Goal: Information Seeking & Learning: Learn about a topic

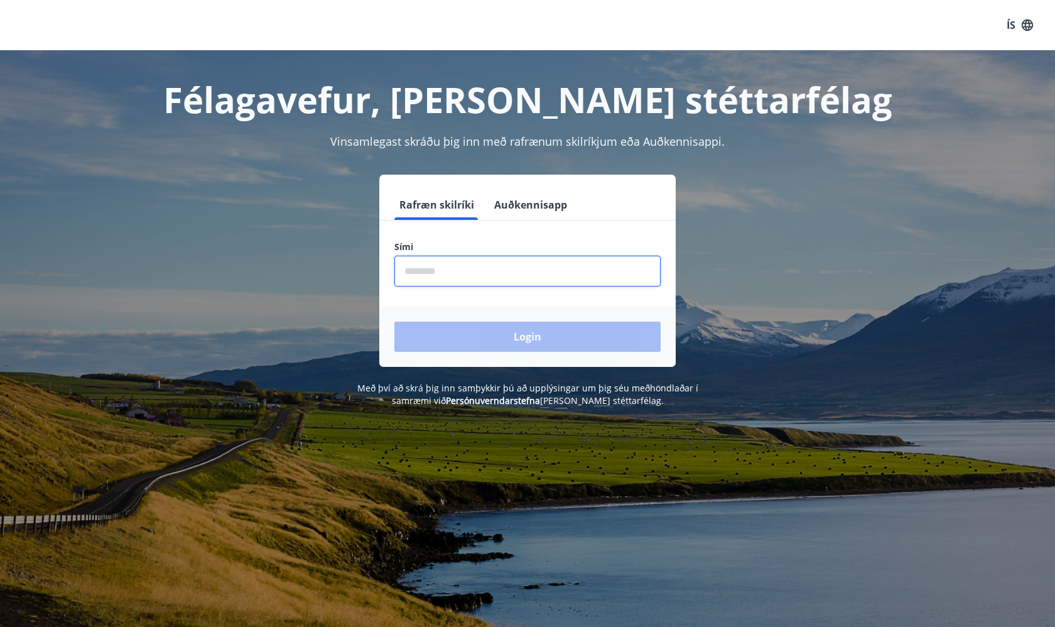
click at [547, 282] on input "phone" at bounding box center [527, 271] width 266 height 31
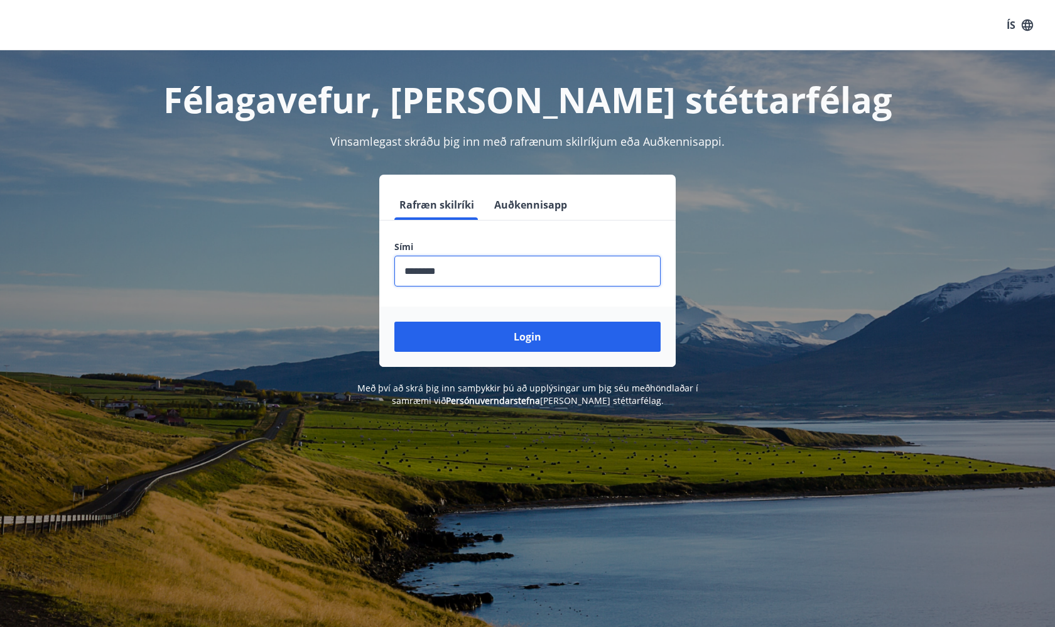
type input "********"
click at [527, 336] on button "Login" at bounding box center [527, 336] width 266 height 30
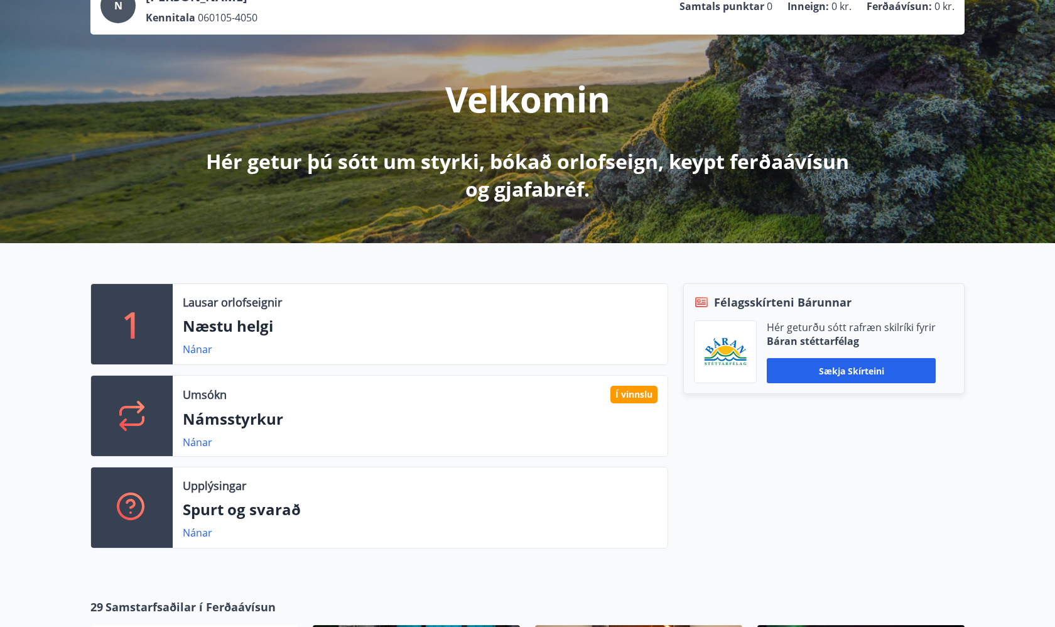
scroll to position [99, 0]
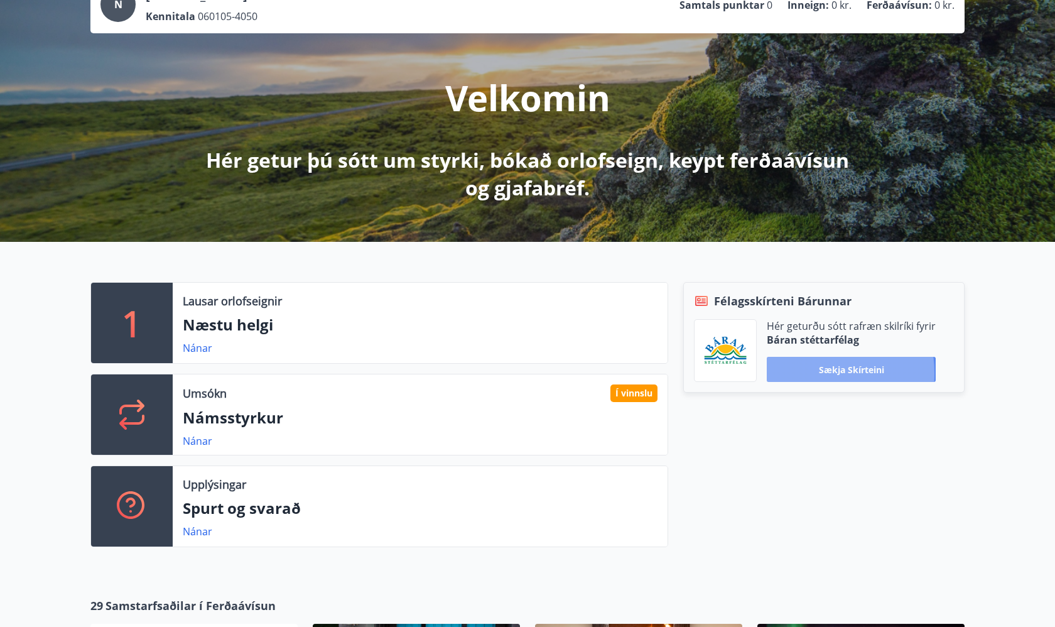
click at [805, 373] on button "Sækja skírteini" at bounding box center [851, 369] width 169 height 25
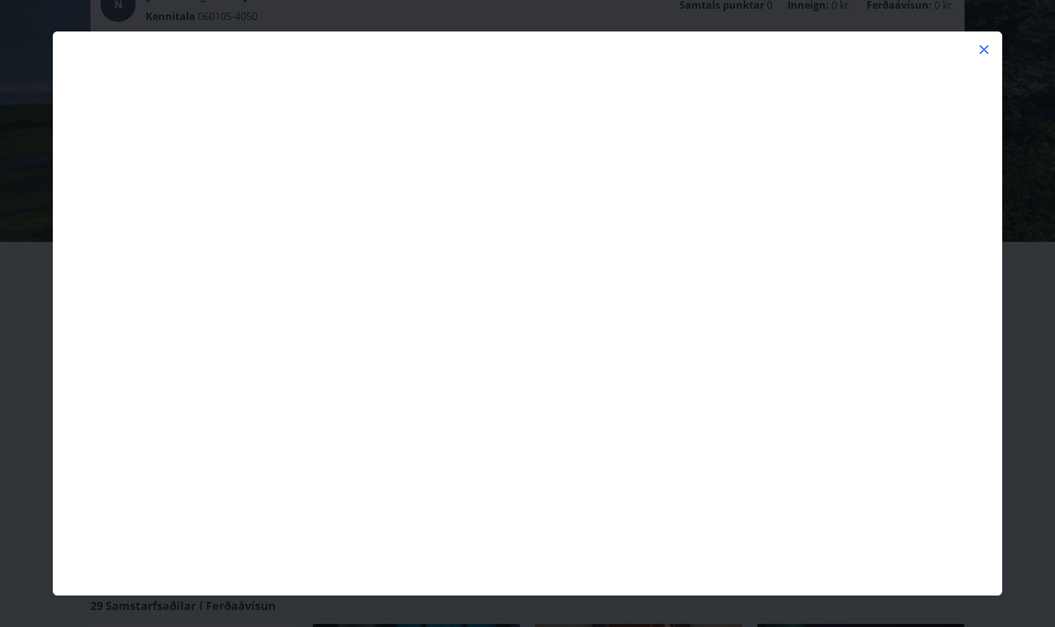
click at [983, 43] on icon at bounding box center [983, 49] width 15 height 15
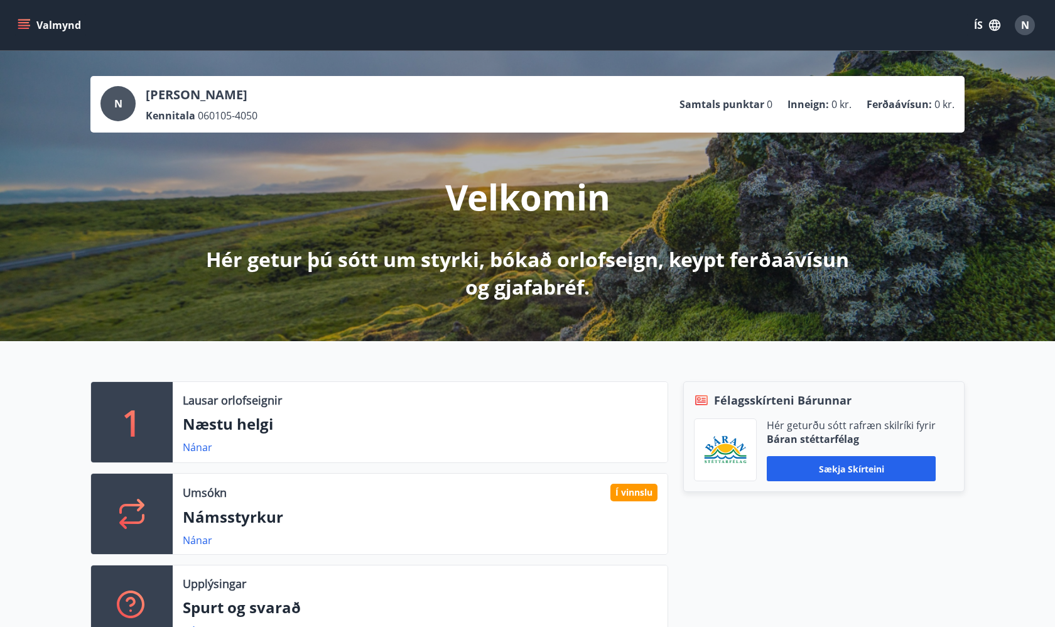
scroll to position [0, 0]
click at [749, 88] on div "N [PERSON_NAME] Kennitala 060105-4050 Samtals punktar 0 Inneign : 0 kr. Ferðaáv…" at bounding box center [527, 104] width 854 height 36
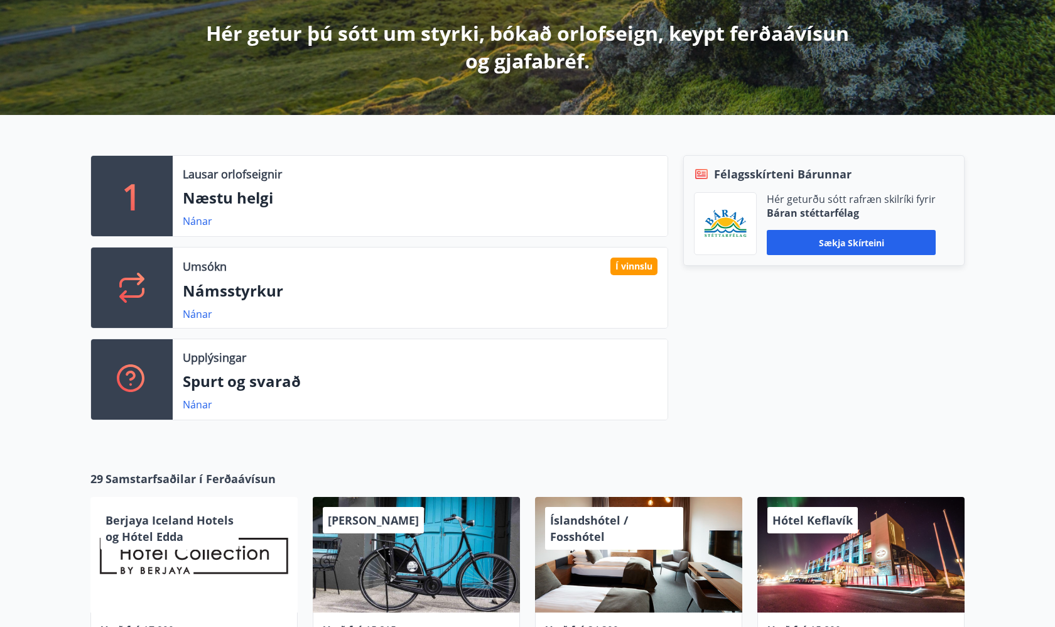
scroll to position [230, 0]
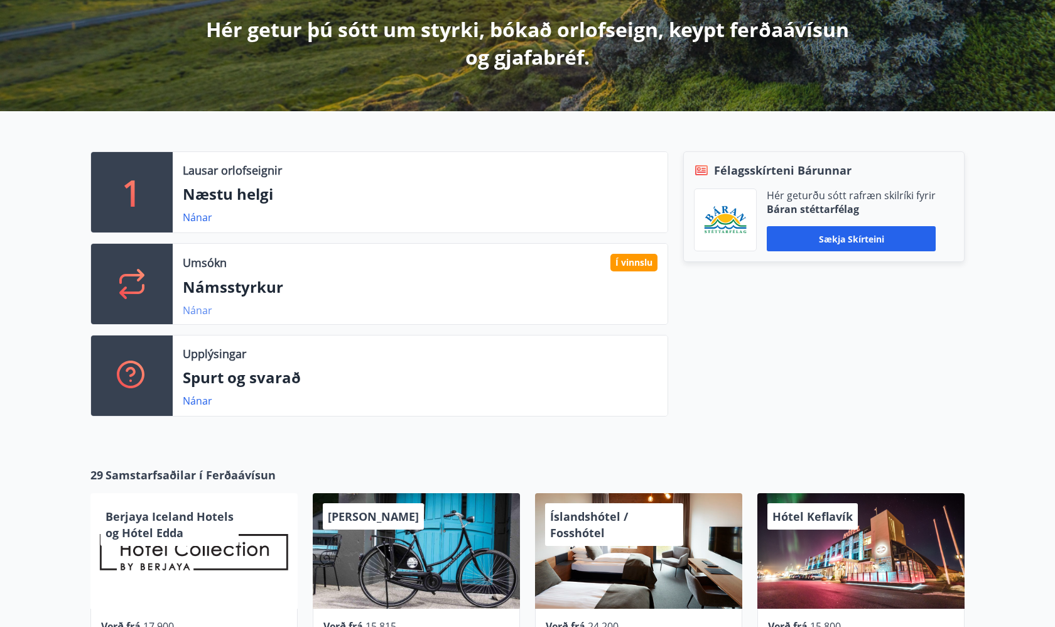
click at [188, 309] on link "Nánar" at bounding box center [198, 310] width 30 height 14
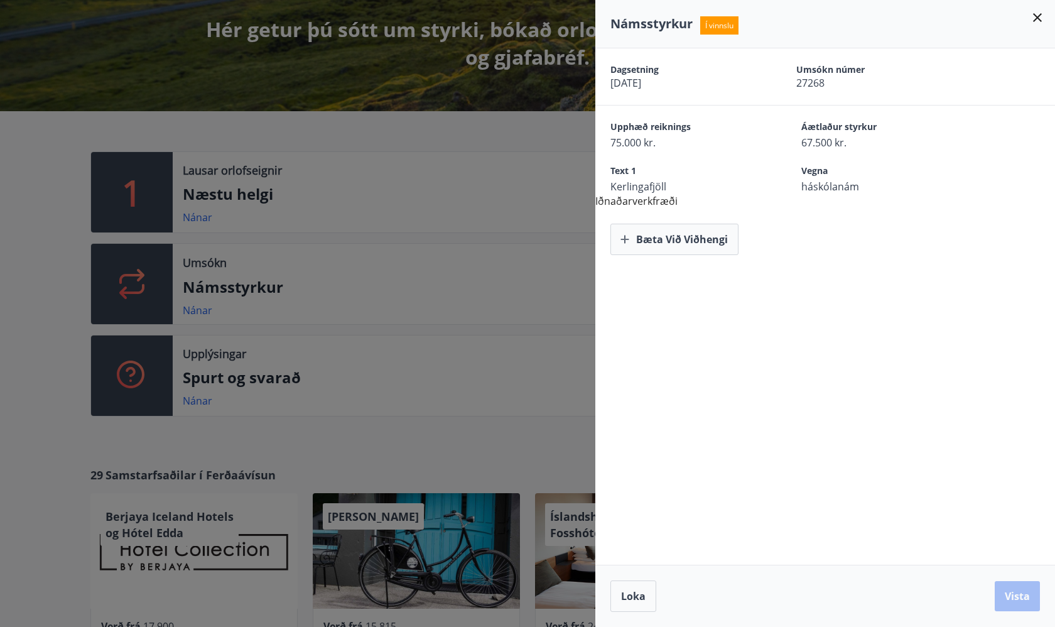
click at [513, 232] on div at bounding box center [527, 313] width 1055 height 627
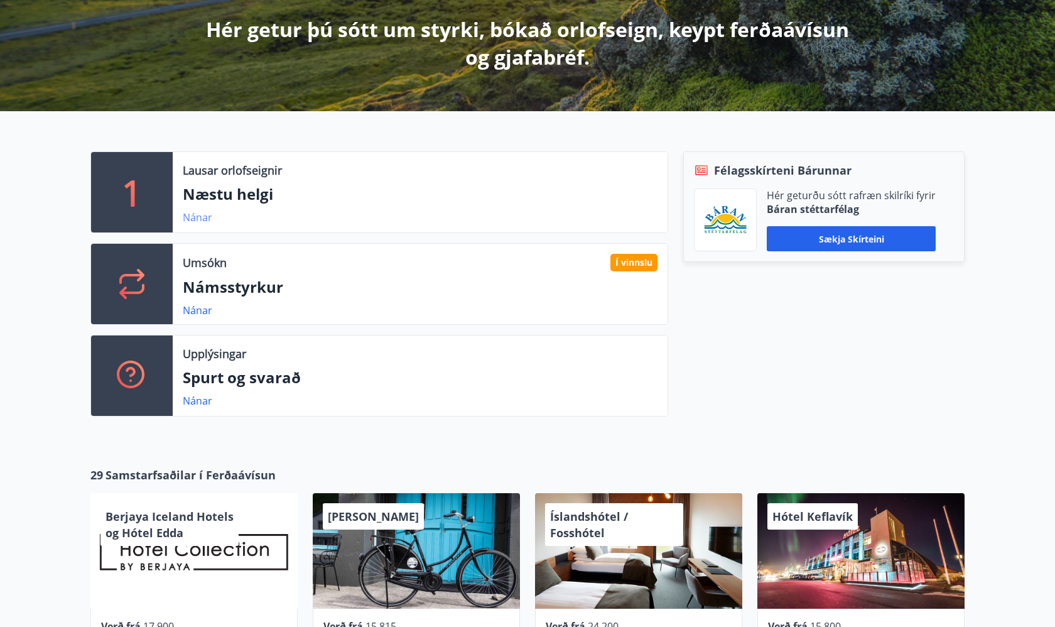
click at [195, 219] on link "Nánar" at bounding box center [198, 217] width 30 height 14
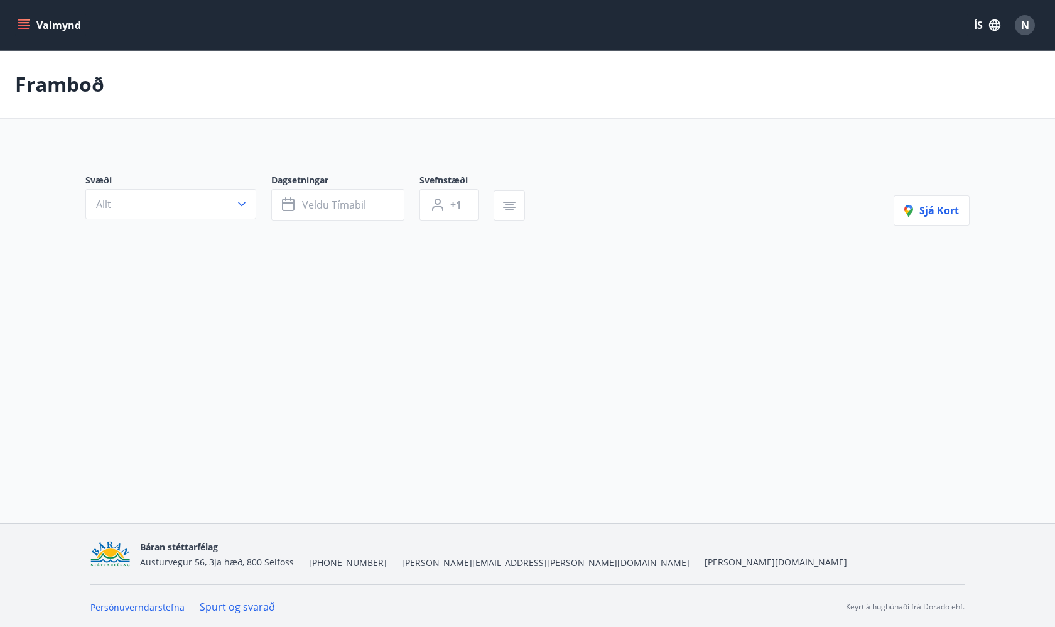
type input "*"
click at [191, 211] on button "Allt" at bounding box center [170, 206] width 171 height 30
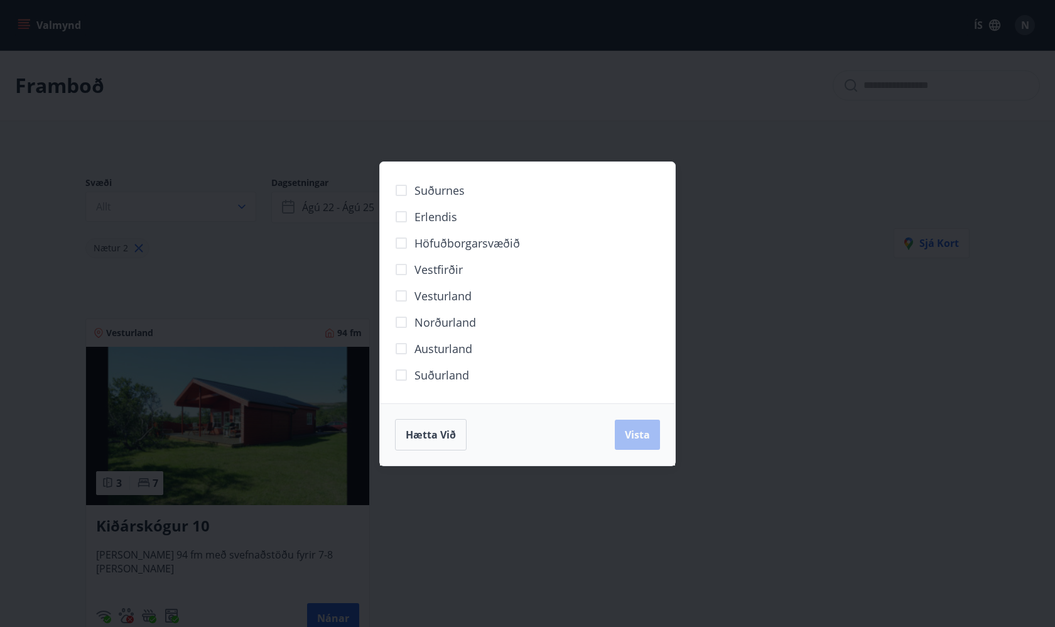
click at [254, 303] on div "Suðurnes Erlendis Höfuðborgarsvæðið [GEOGRAPHIC_DATA] [GEOGRAPHIC_DATA] [GEOGRA…" at bounding box center [527, 313] width 1055 height 627
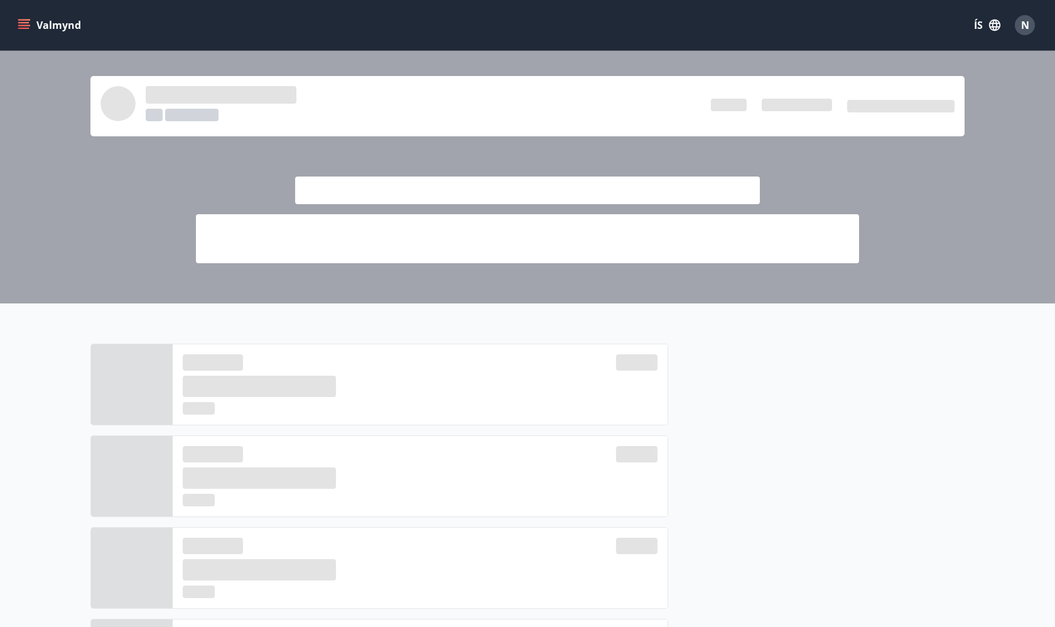
scroll to position [230, 0]
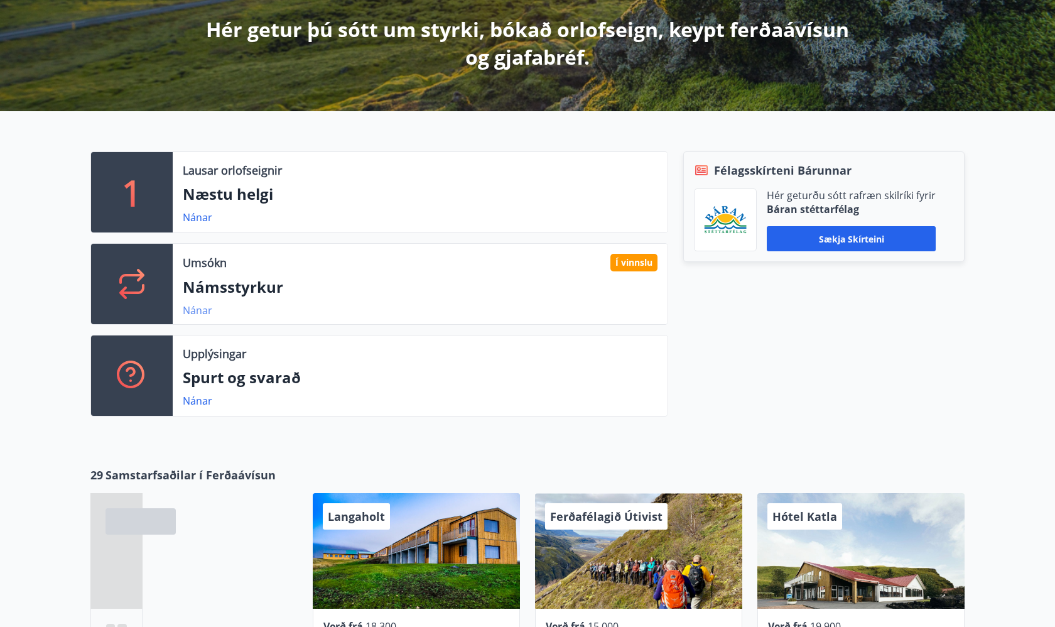
click at [190, 313] on link "Nánar" at bounding box center [198, 310] width 30 height 14
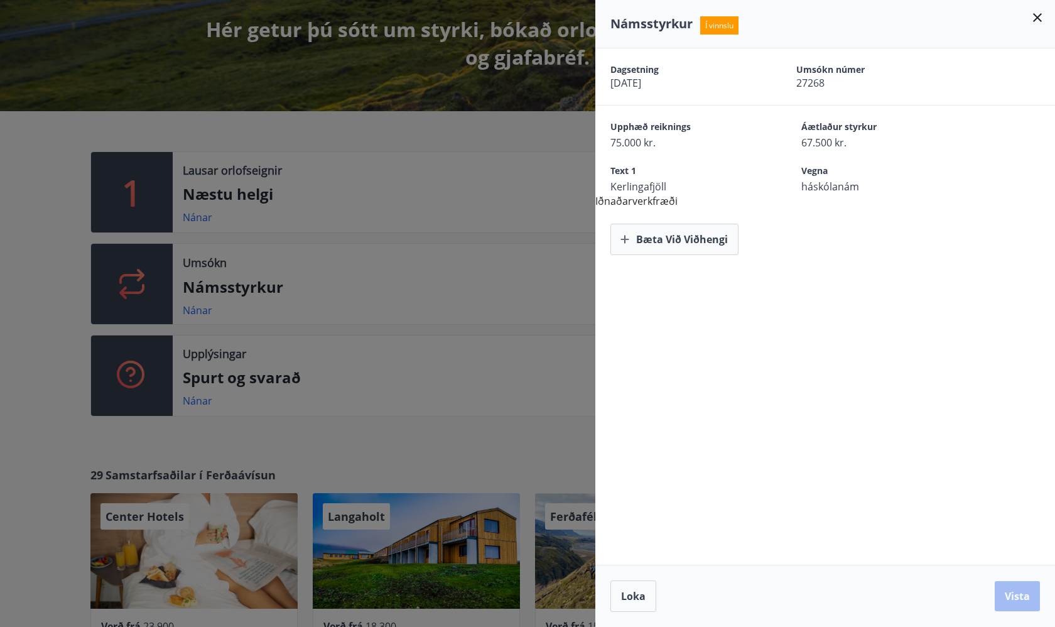
click at [67, 312] on div at bounding box center [527, 313] width 1055 height 627
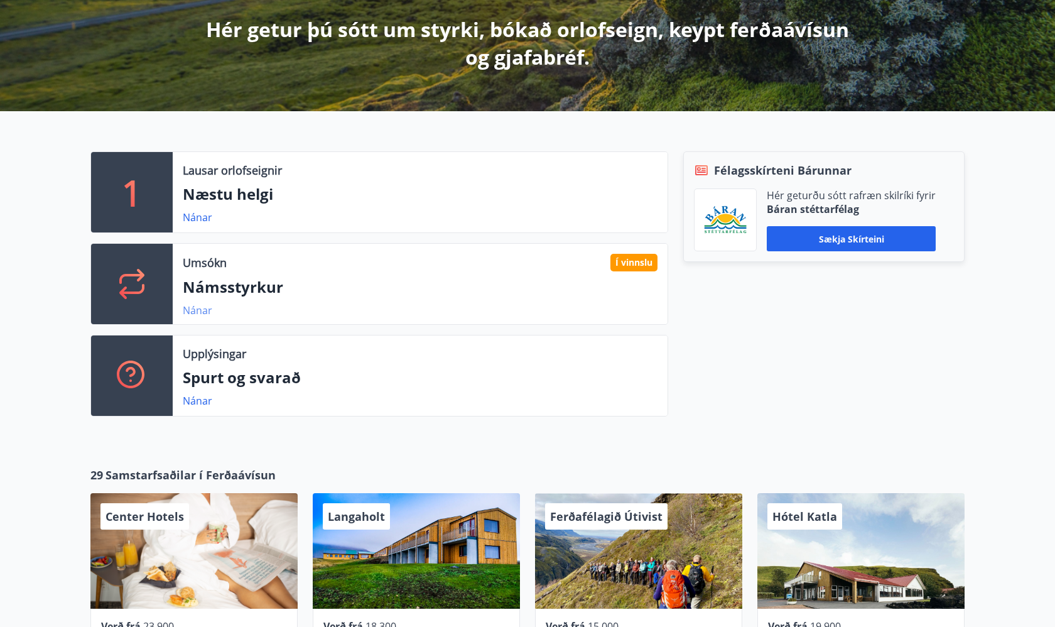
click at [190, 305] on link "Nánar" at bounding box center [198, 310] width 30 height 14
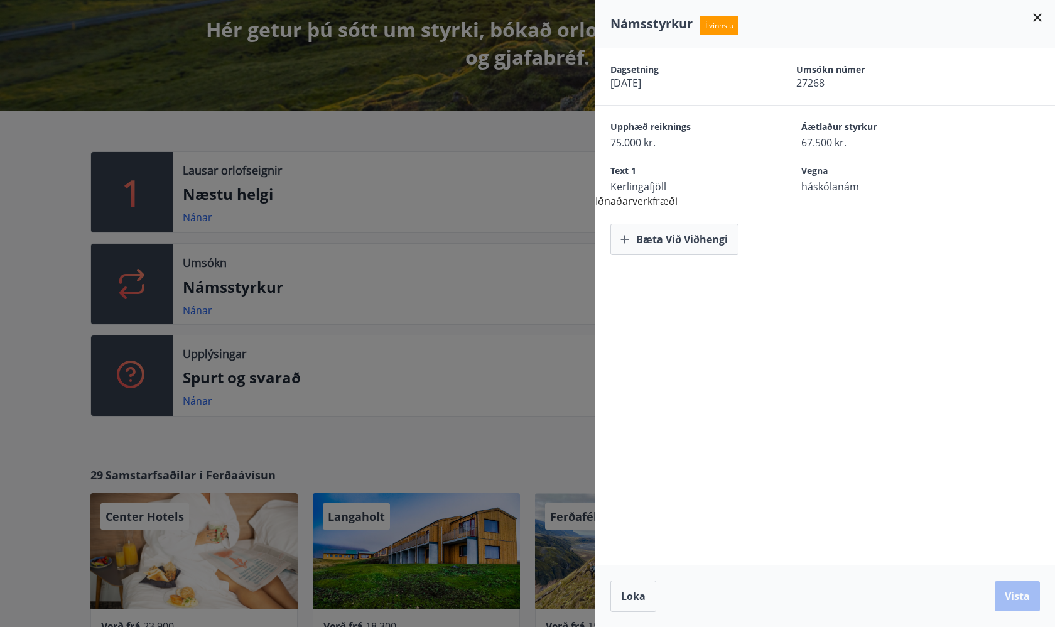
click at [504, 278] on div at bounding box center [527, 313] width 1055 height 627
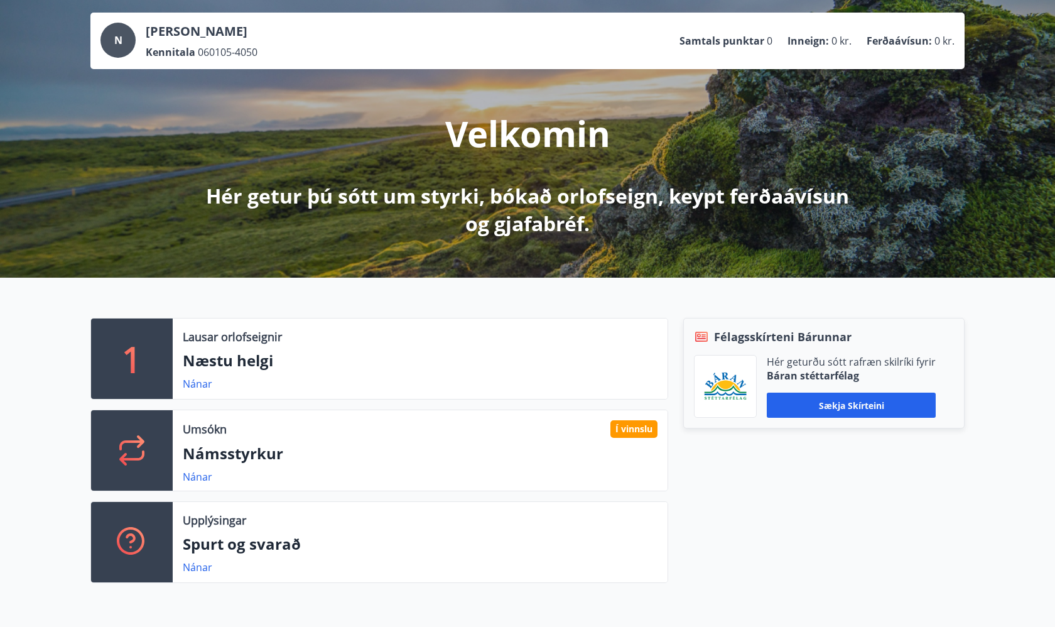
scroll to position [72, 0]
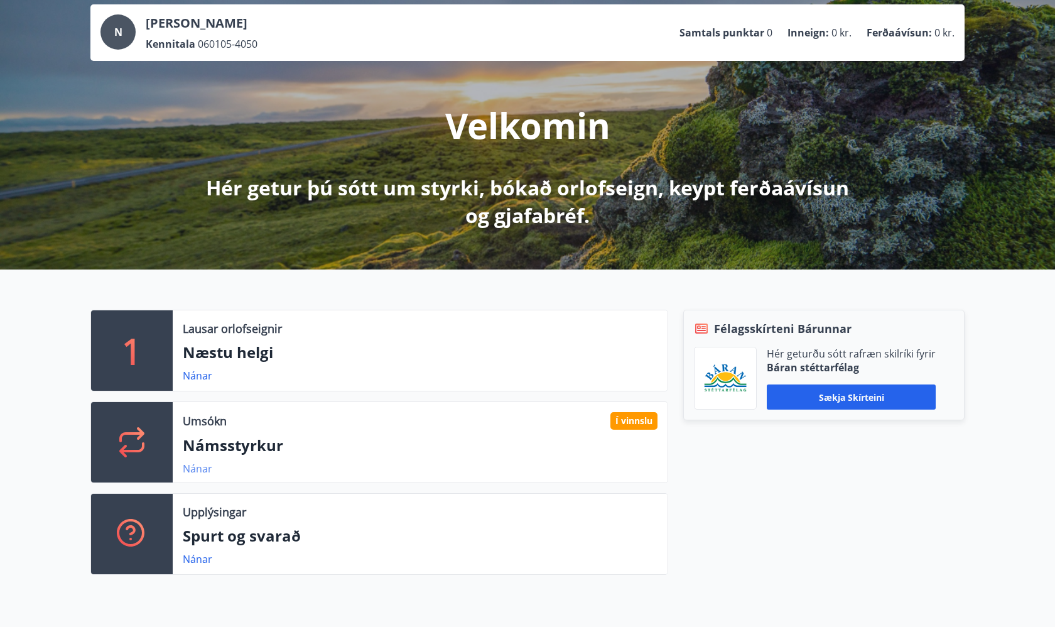
click at [203, 465] on link "Nánar" at bounding box center [198, 468] width 30 height 14
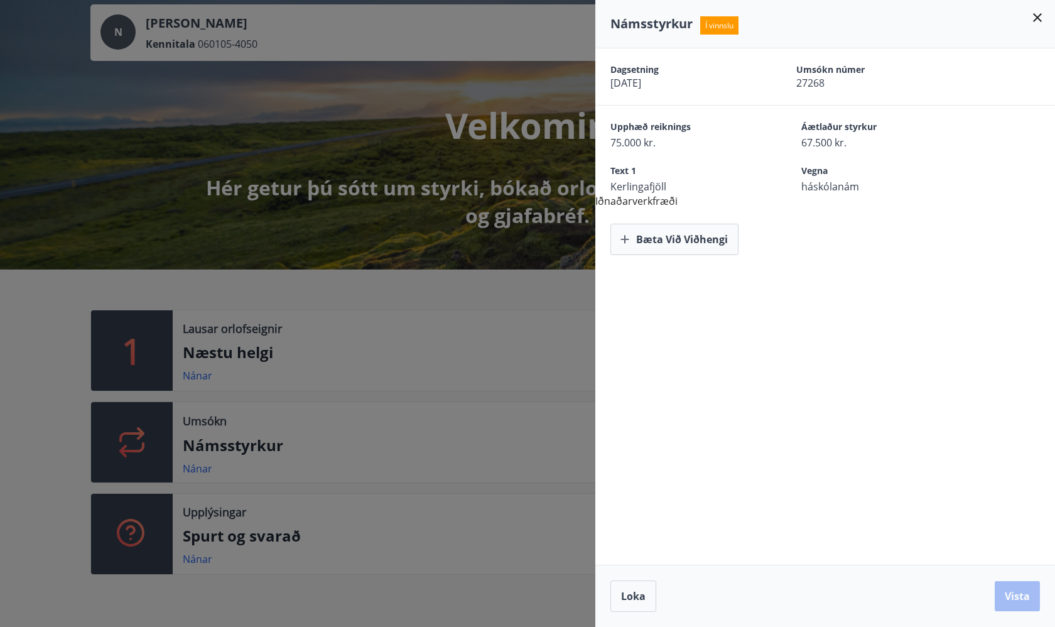
click at [344, 249] on div at bounding box center [527, 313] width 1055 height 627
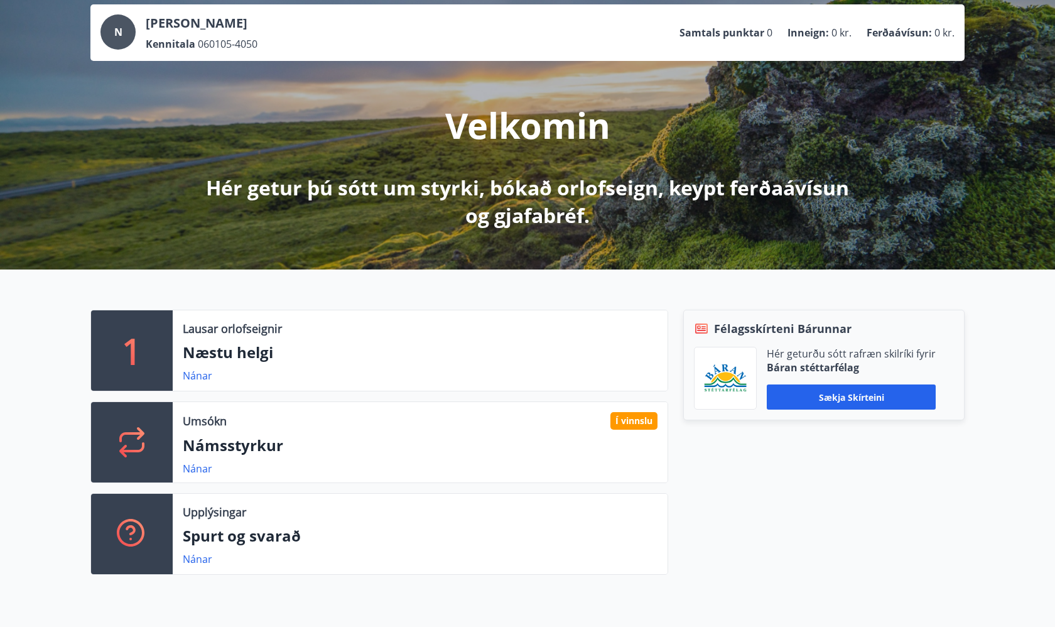
click at [885, 32] on p "Ferðaávísun :" at bounding box center [898, 33] width 65 height 14
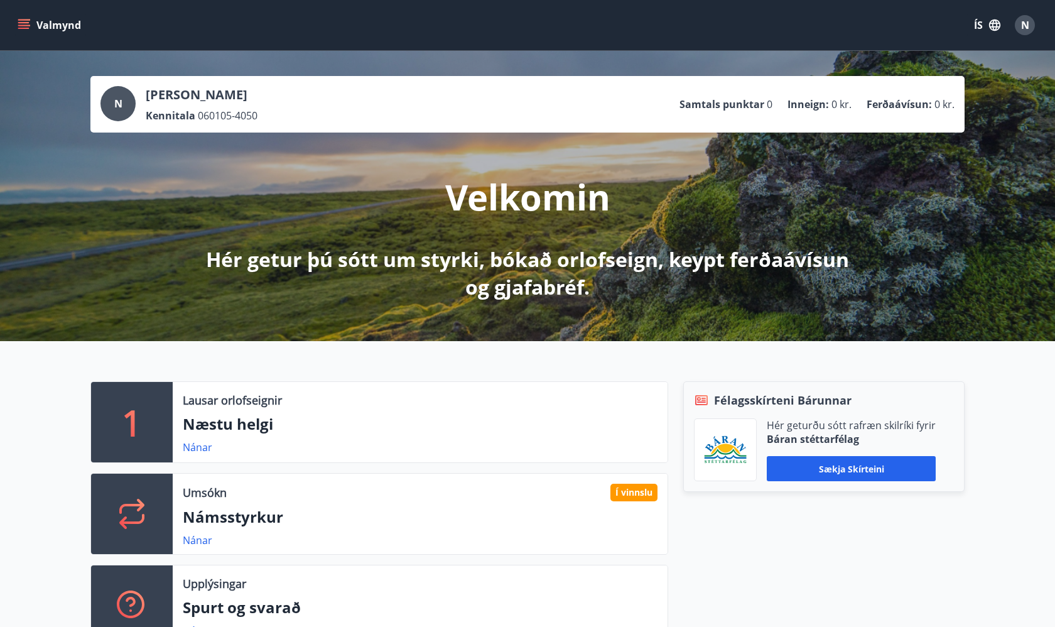
scroll to position [0, 0]
click at [20, 27] on icon "menu" at bounding box center [24, 25] width 13 height 13
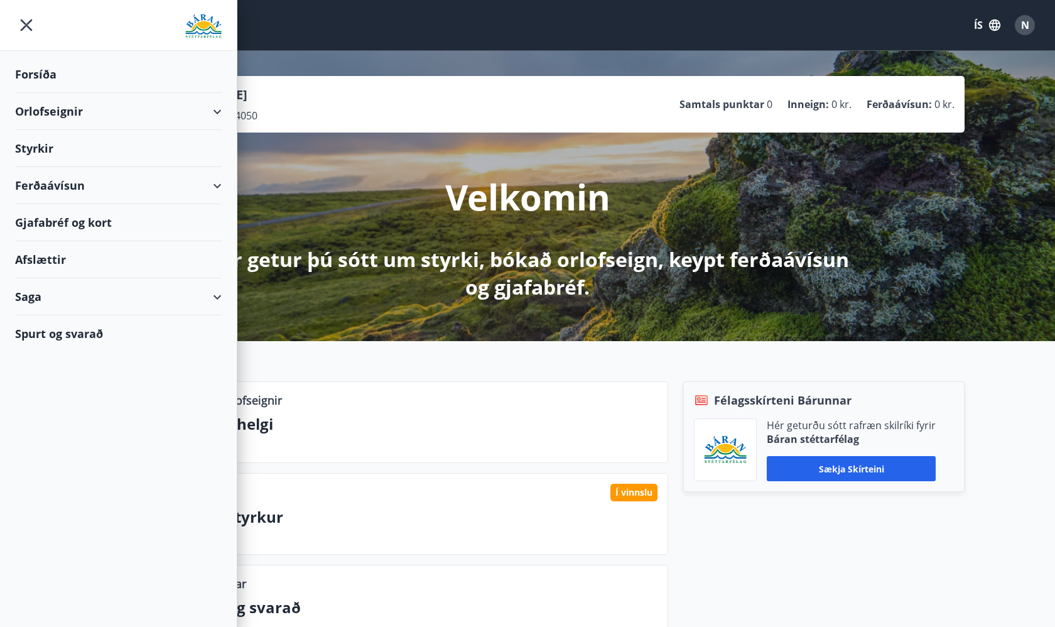
click at [46, 261] on div "Afslættir" at bounding box center [118, 259] width 207 height 37
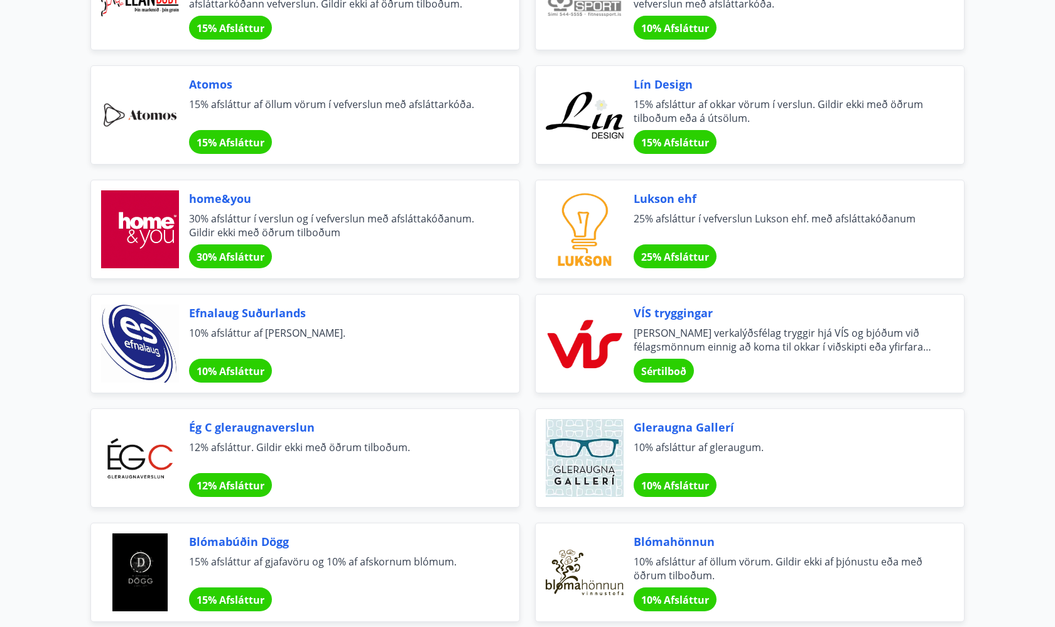
scroll to position [196, 0]
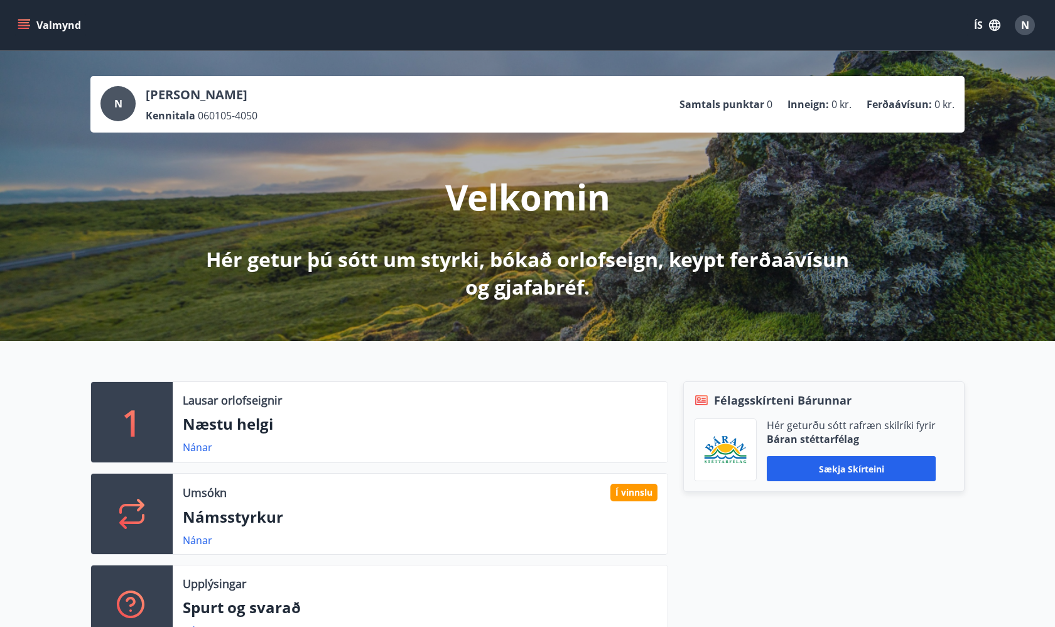
click at [119, 97] on span "N" at bounding box center [118, 104] width 8 height 14
click at [1023, 29] on span "N" at bounding box center [1025, 25] width 8 height 14
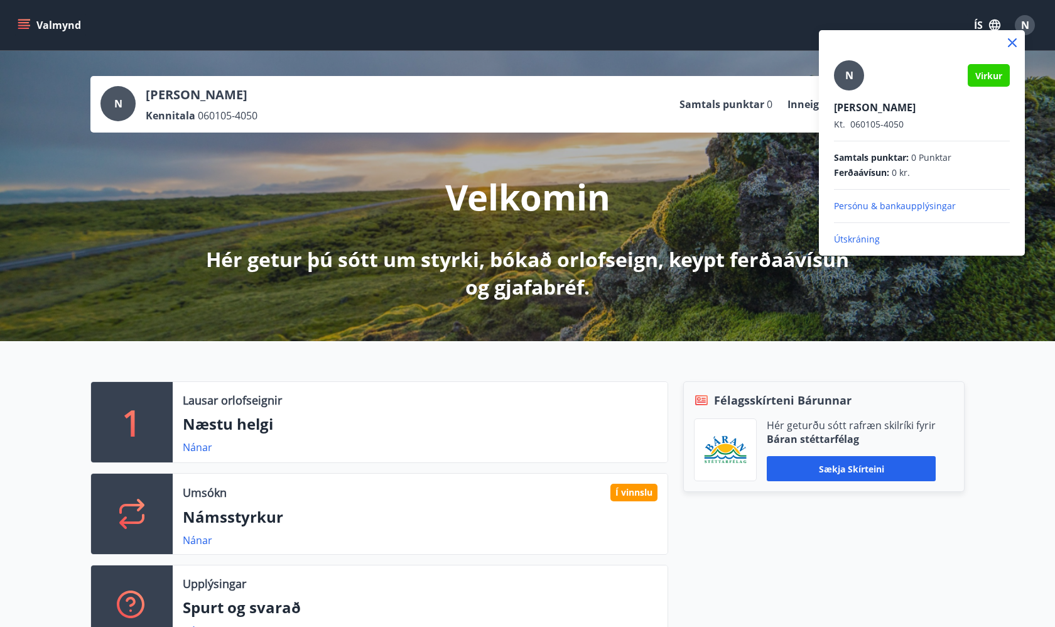
click at [1029, 21] on div at bounding box center [527, 313] width 1055 height 627
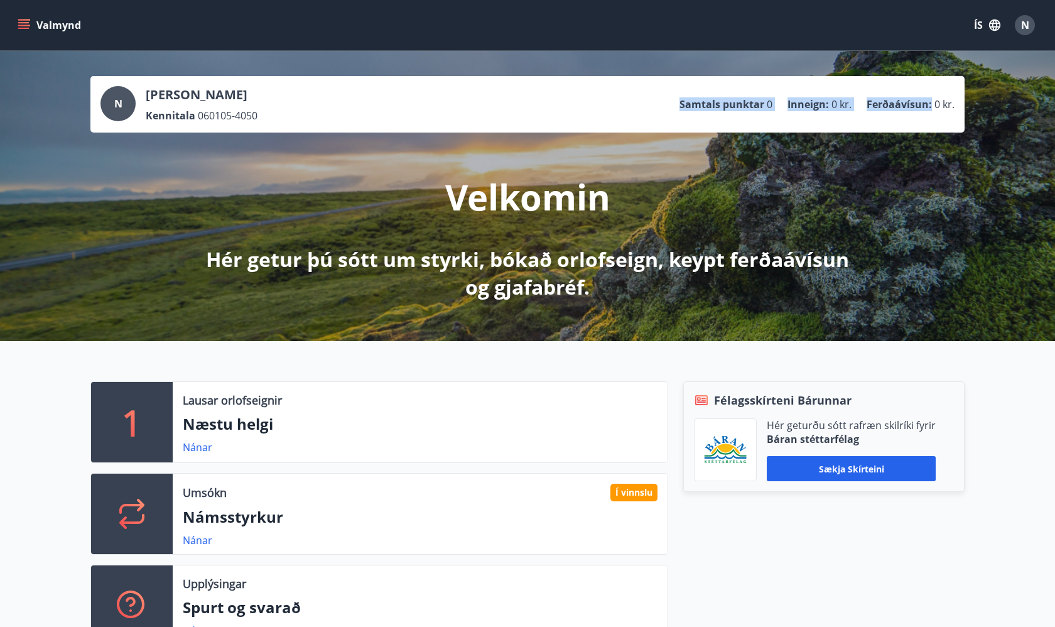
drag, startPoint x: 639, startPoint y: 100, endPoint x: 892, endPoint y: 110, distance: 253.2
click at [892, 111] on div "N [PERSON_NAME] Kennitala 060105-4050 Samtals punktar 0 Inneign : 0 kr. Ferðaáv…" at bounding box center [527, 104] width 854 height 36
click at [889, 144] on div "N [PERSON_NAME] Kennitala 060105-4050 Samtals punktar 0 Inneign : 0 kr. Ferðaáv…" at bounding box center [527, 196] width 1055 height 290
click at [1017, 25] on div "N" at bounding box center [1025, 25] width 20 height 20
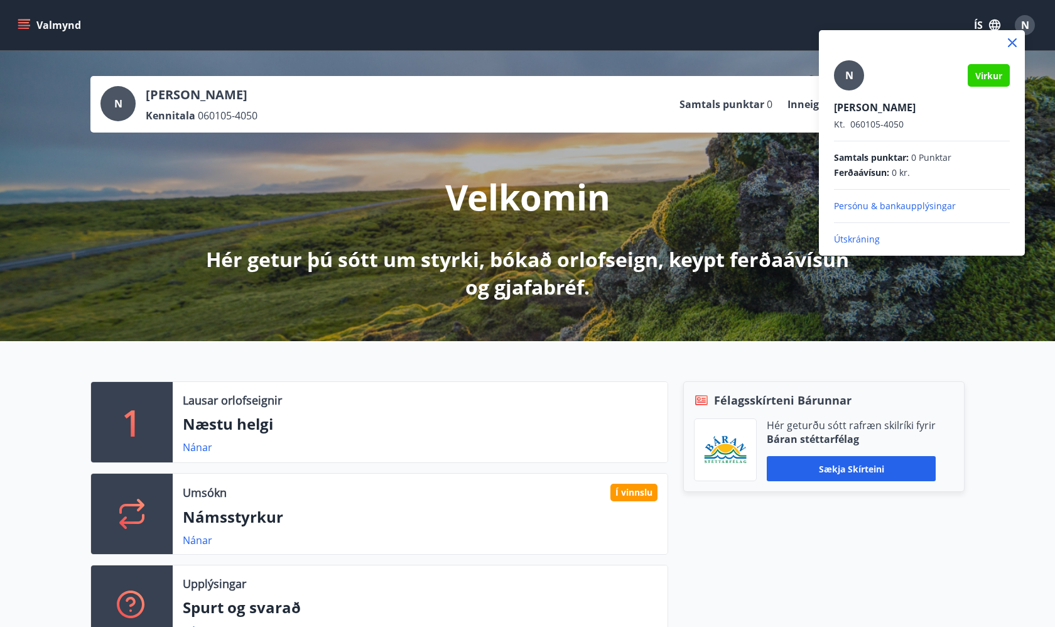
click at [1017, 25] on div at bounding box center [527, 313] width 1055 height 627
